Goal: Information Seeking & Learning: Learn about a topic

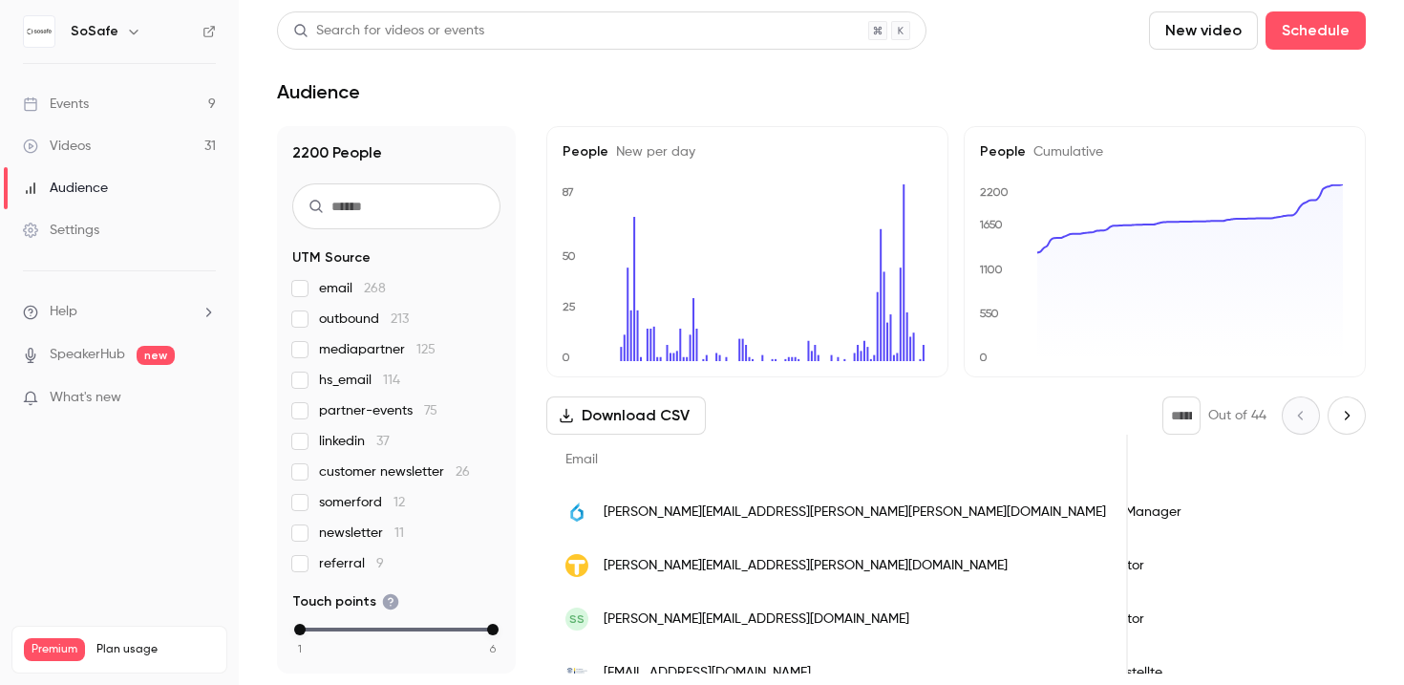
click at [92, 113] on link "Events 9" at bounding box center [119, 104] width 239 height 42
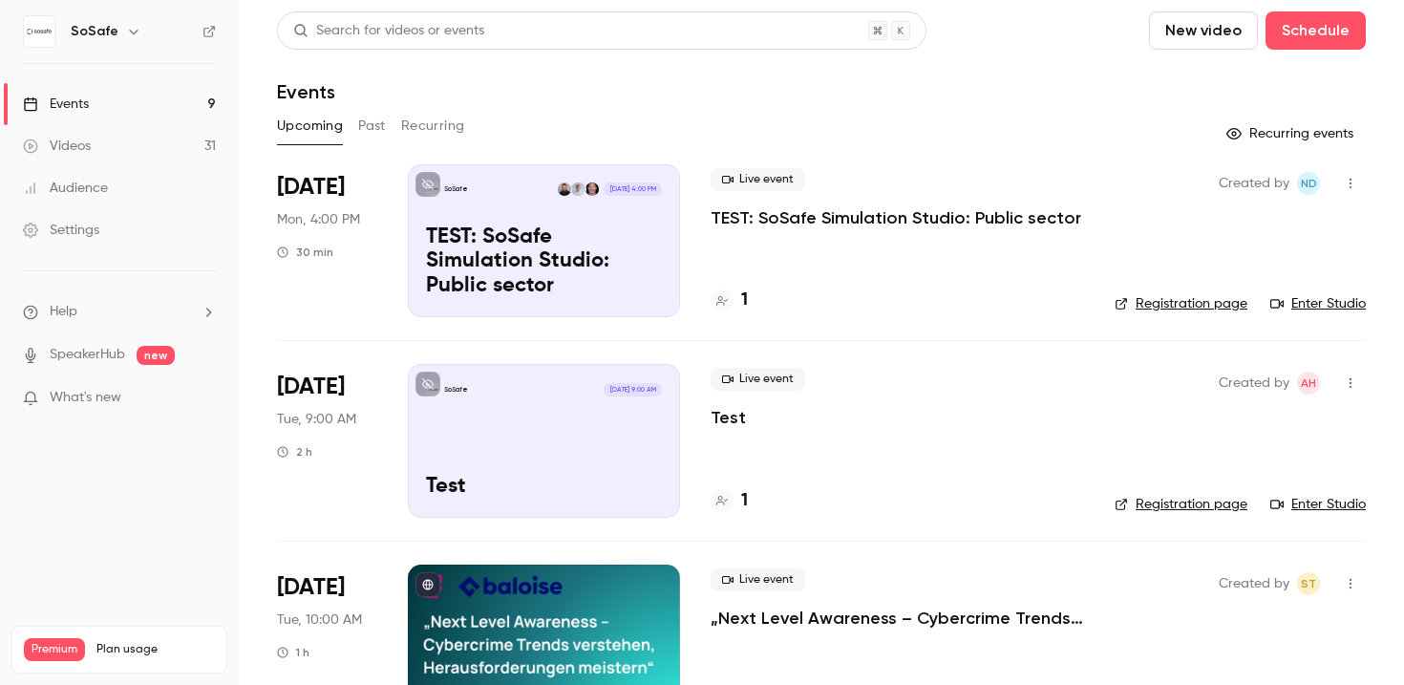
click at [378, 120] on button "Past" at bounding box center [372, 126] width 28 height 31
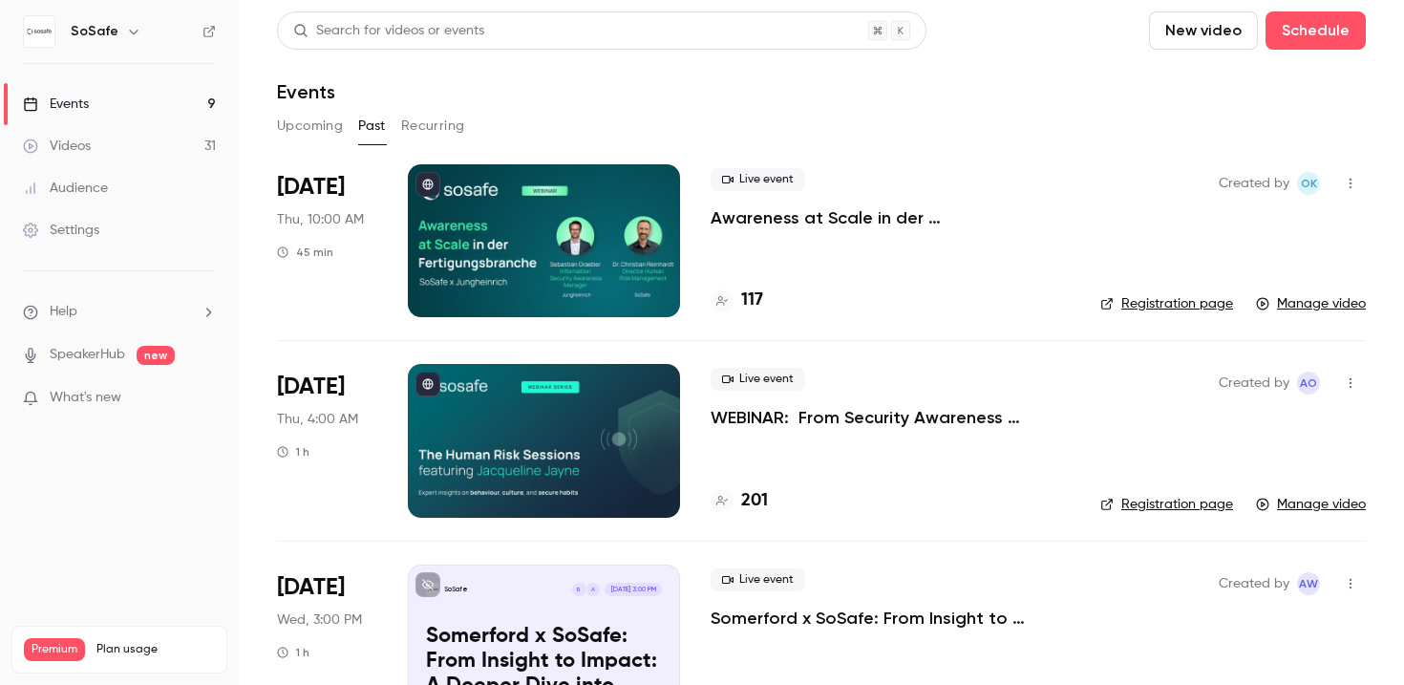
click at [807, 212] on p "Awareness at Scale in der Fertigungsbranche" at bounding box center [890, 217] width 359 height 23
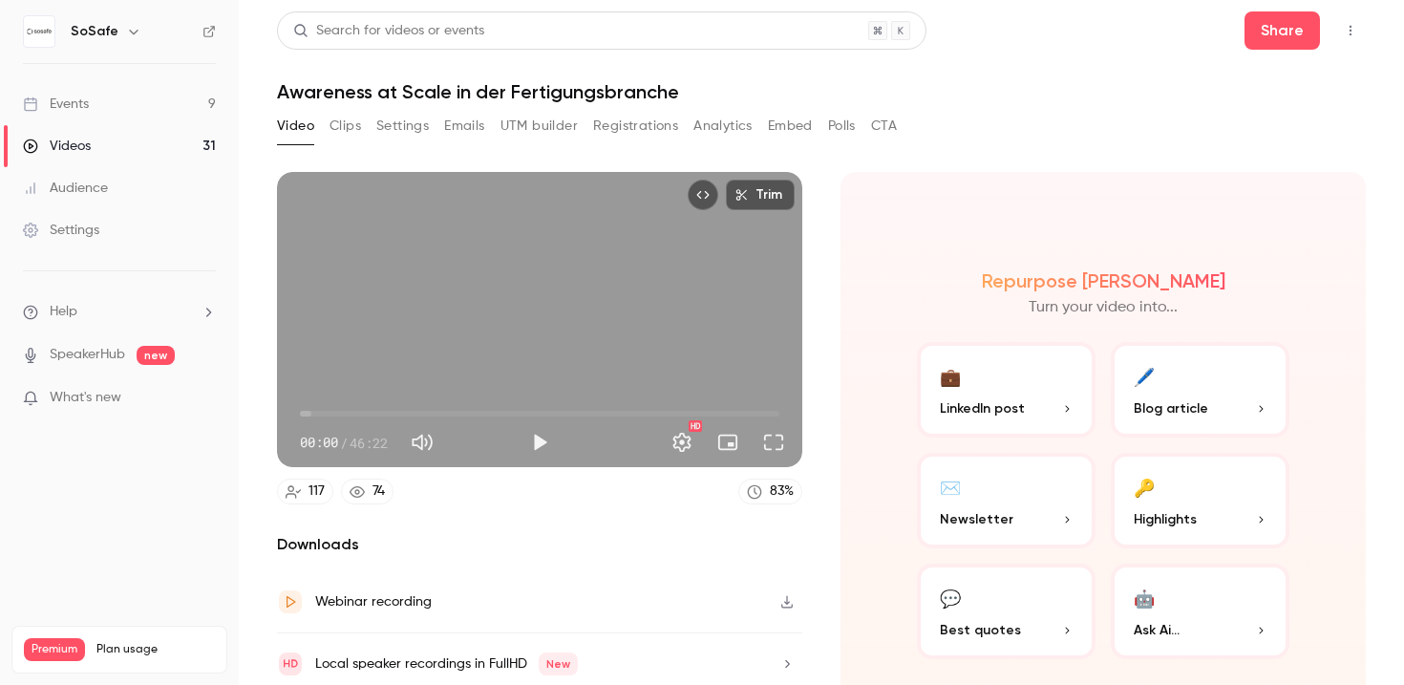
click at [614, 118] on button "Registrations" at bounding box center [635, 126] width 85 height 31
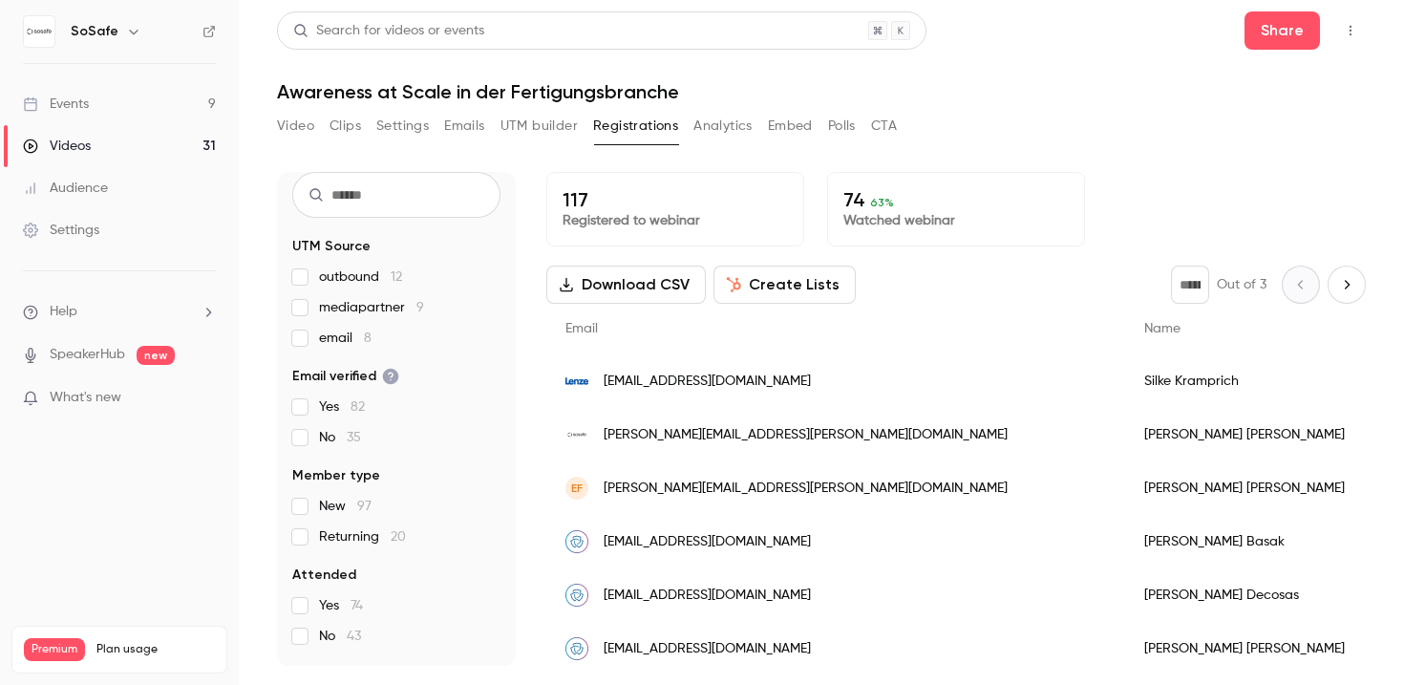
scroll to position [59, 0]
